Goal: Communication & Community: Share content

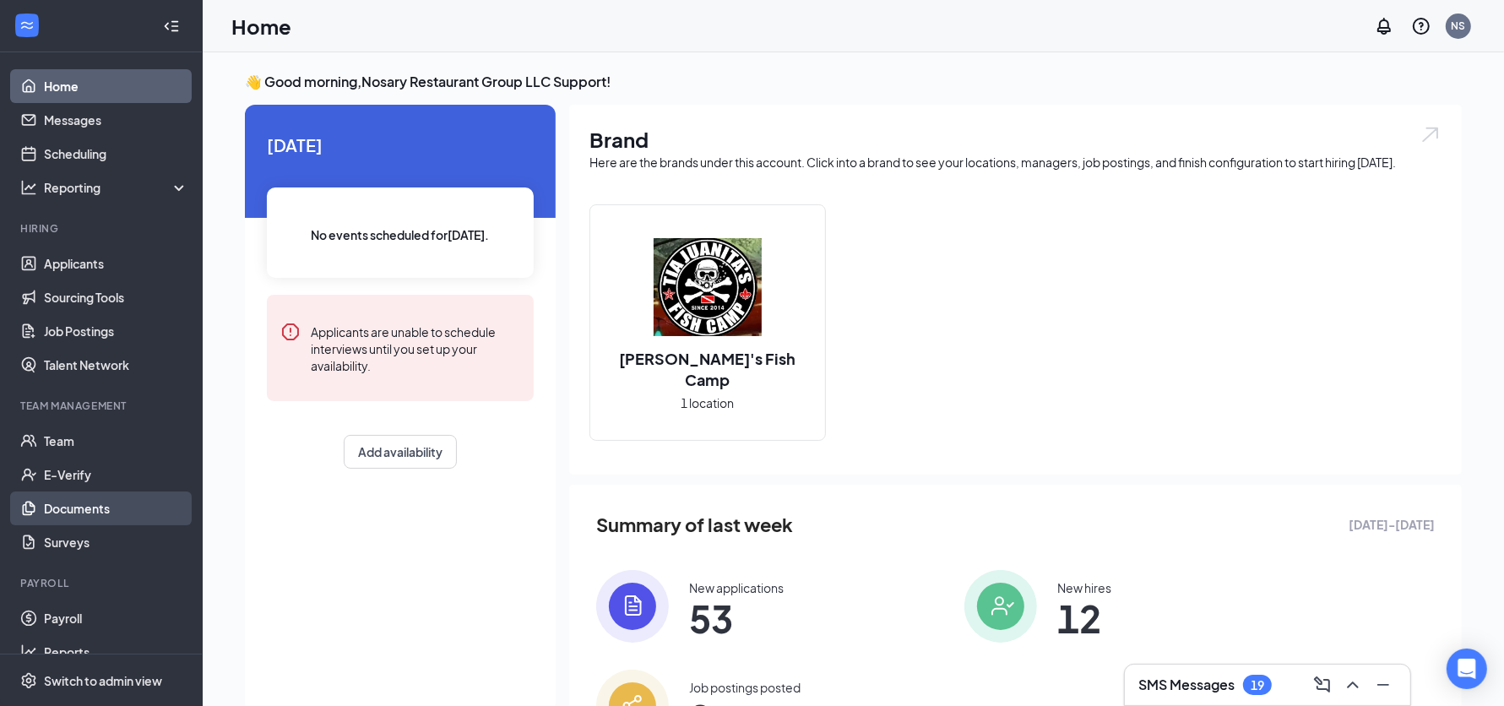
scroll to position [21, 0]
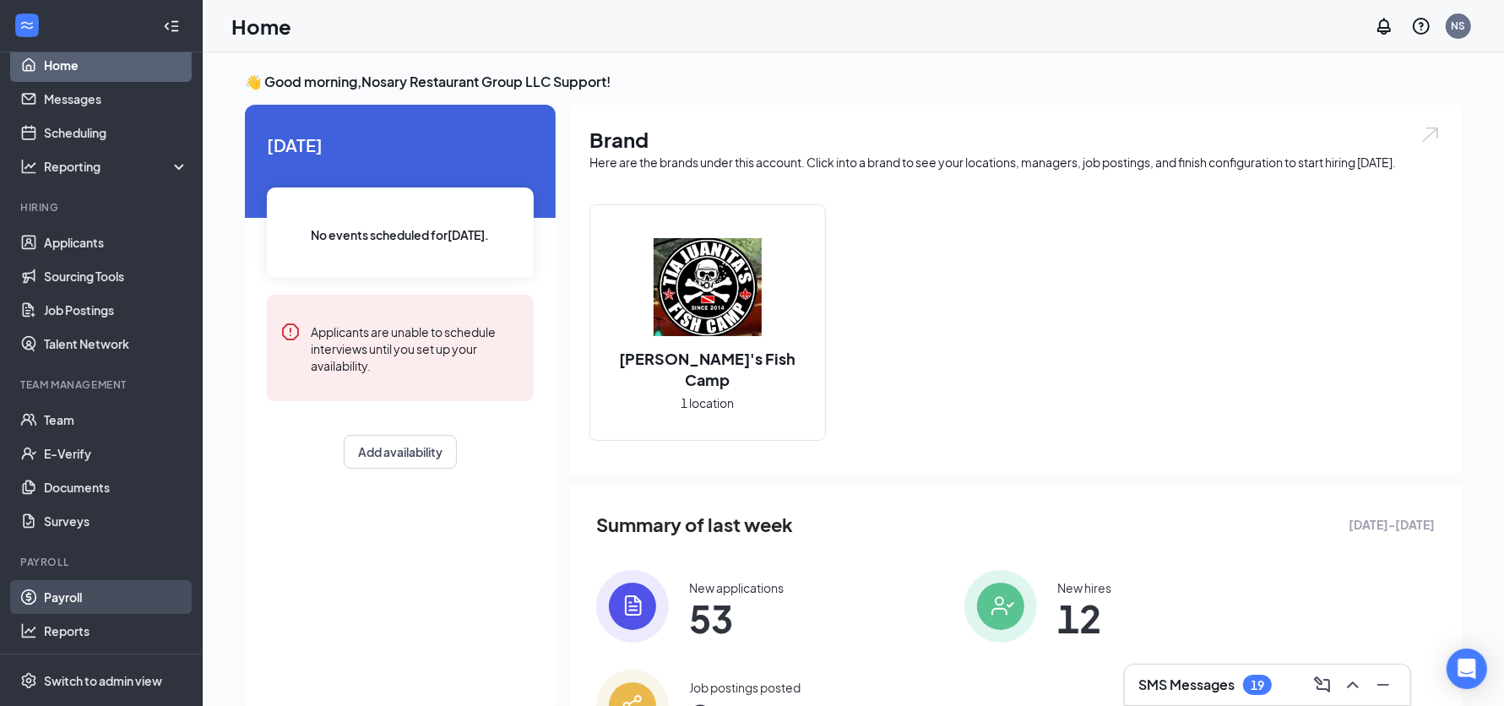
click at [84, 599] on link "Payroll" at bounding box center [116, 597] width 144 height 34
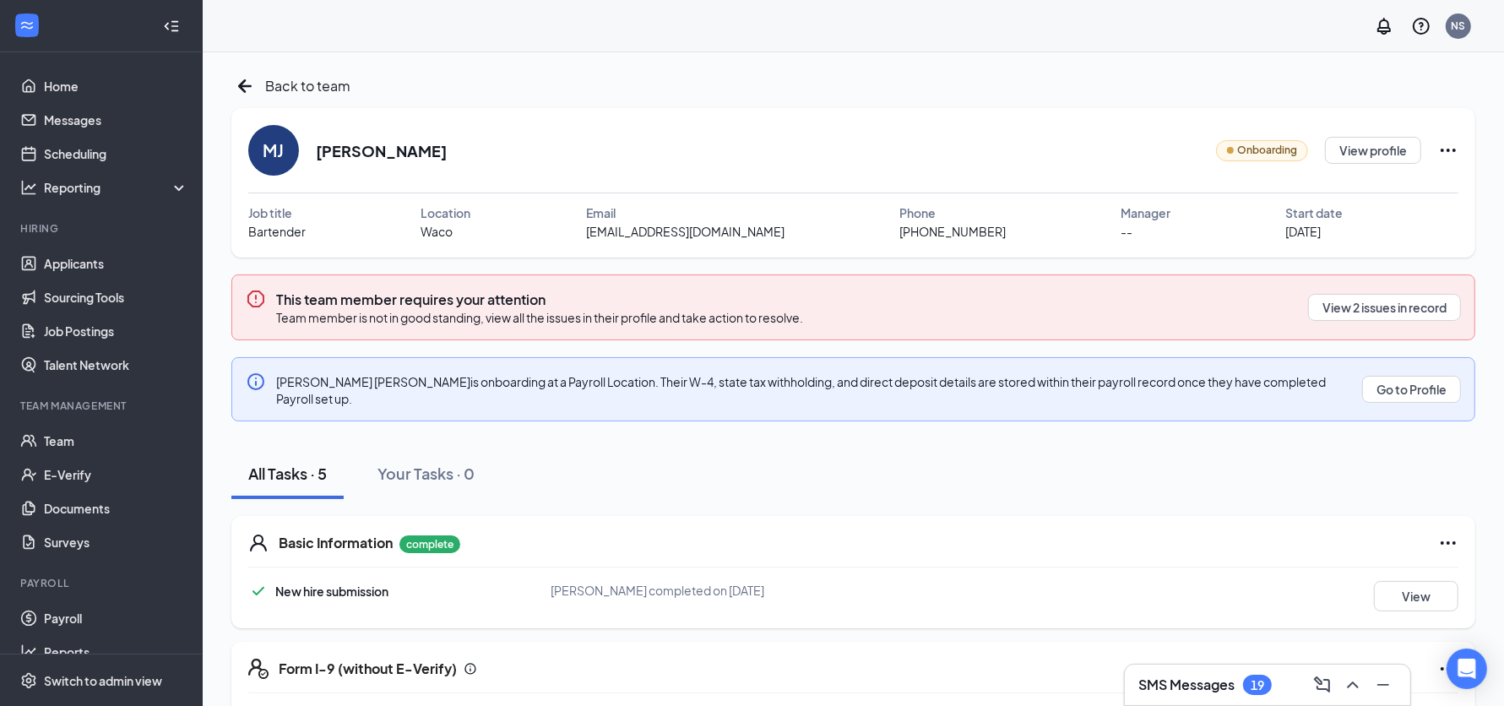
click at [1449, 149] on icon "Ellipses" at bounding box center [1448, 150] width 15 height 3
click at [1390, 187] on div "Share onboarding link" at bounding box center [1374, 187] width 242 height 17
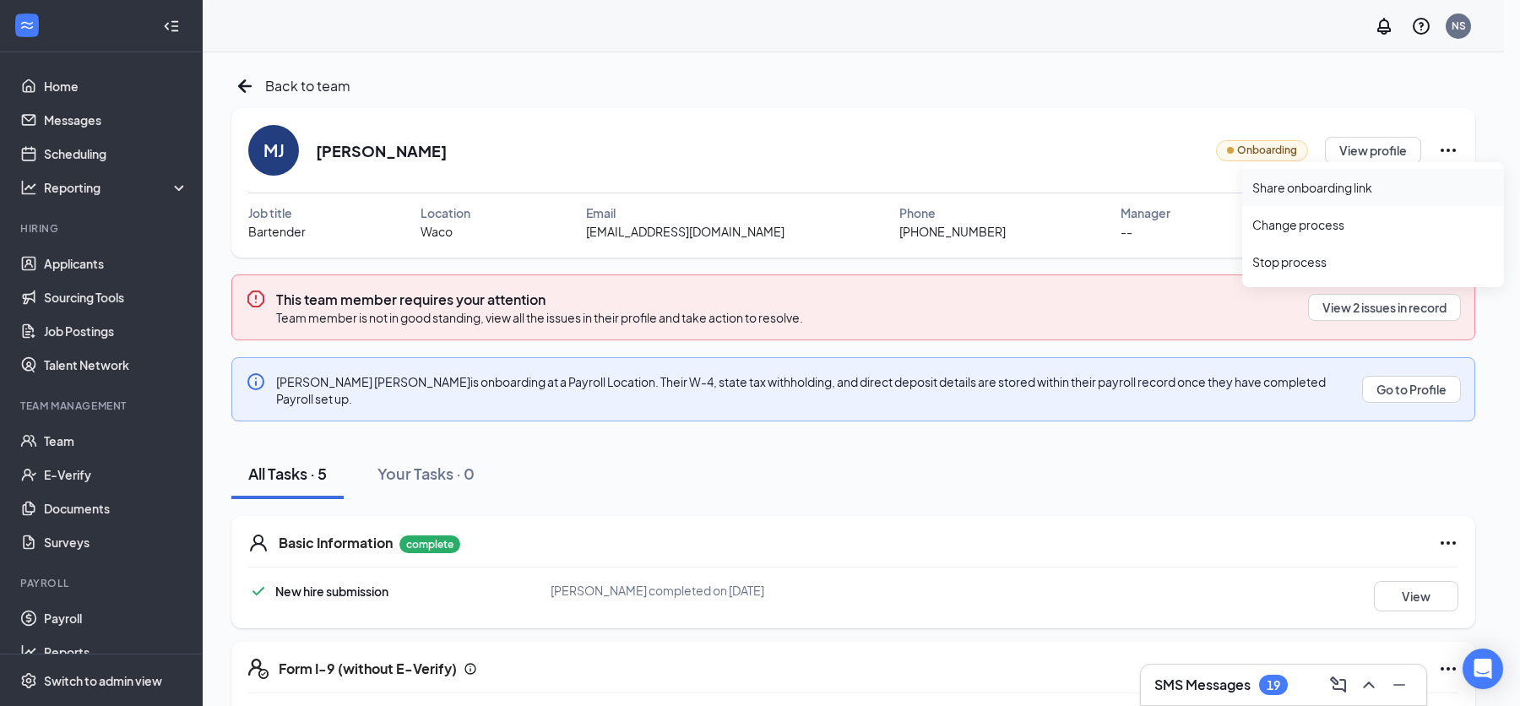
type textarea "Hi [PERSON_NAME], This is a gentle reminder to complete your onboarding before …"
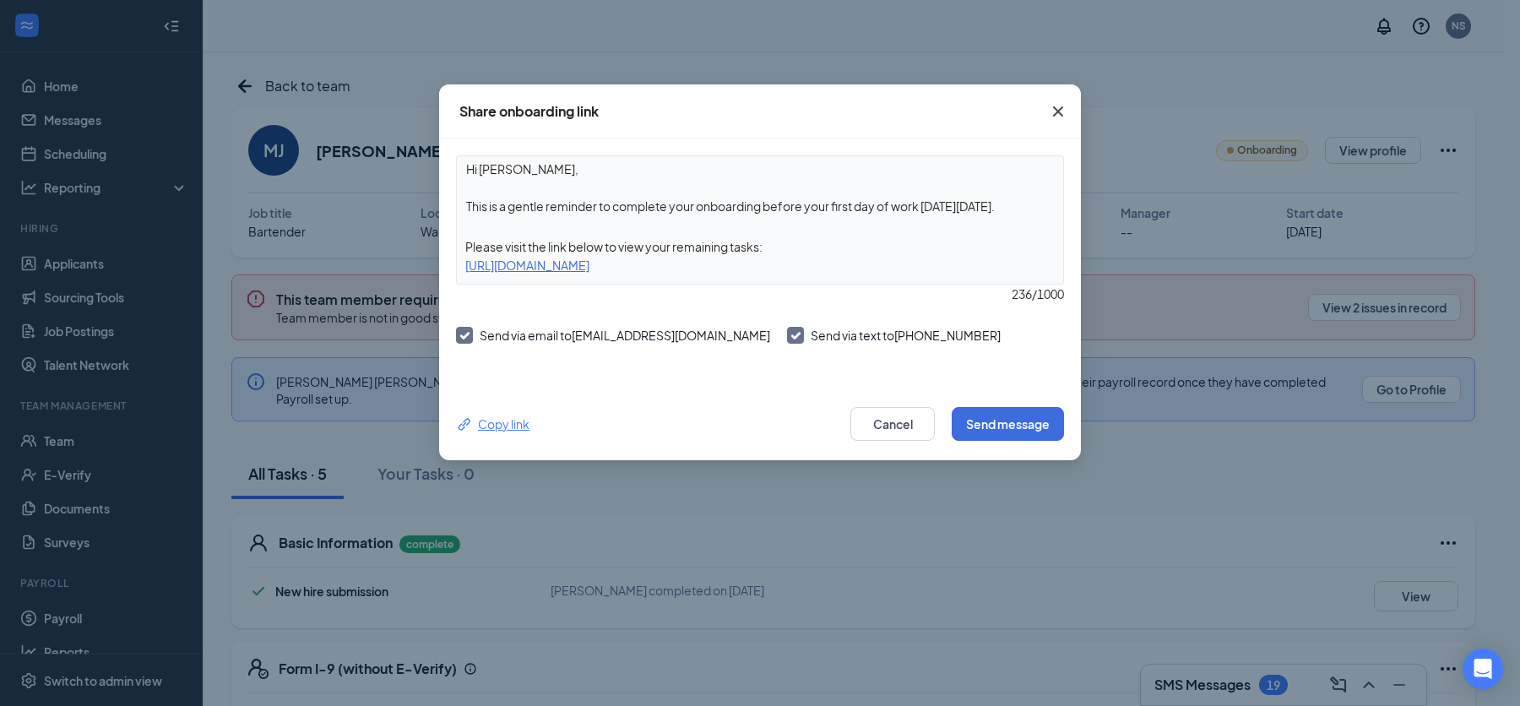
click at [506, 421] on div "Copy link" at bounding box center [492, 424] width 73 height 19
click at [1056, 111] on icon "Cross" at bounding box center [1058, 111] width 20 height 20
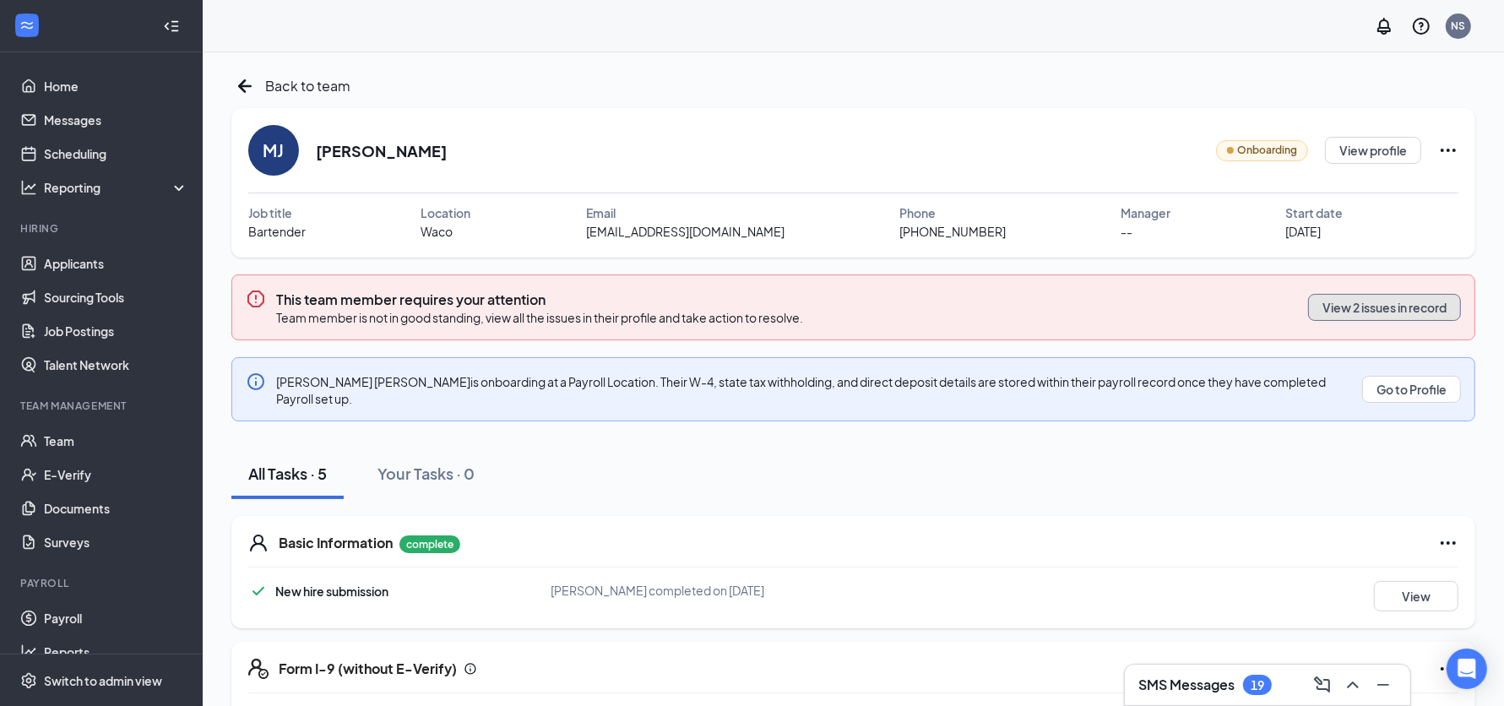
click at [1360, 300] on button "View 2 issues in record" at bounding box center [1384, 307] width 153 height 27
